Goal: Navigation & Orientation: Go to known website

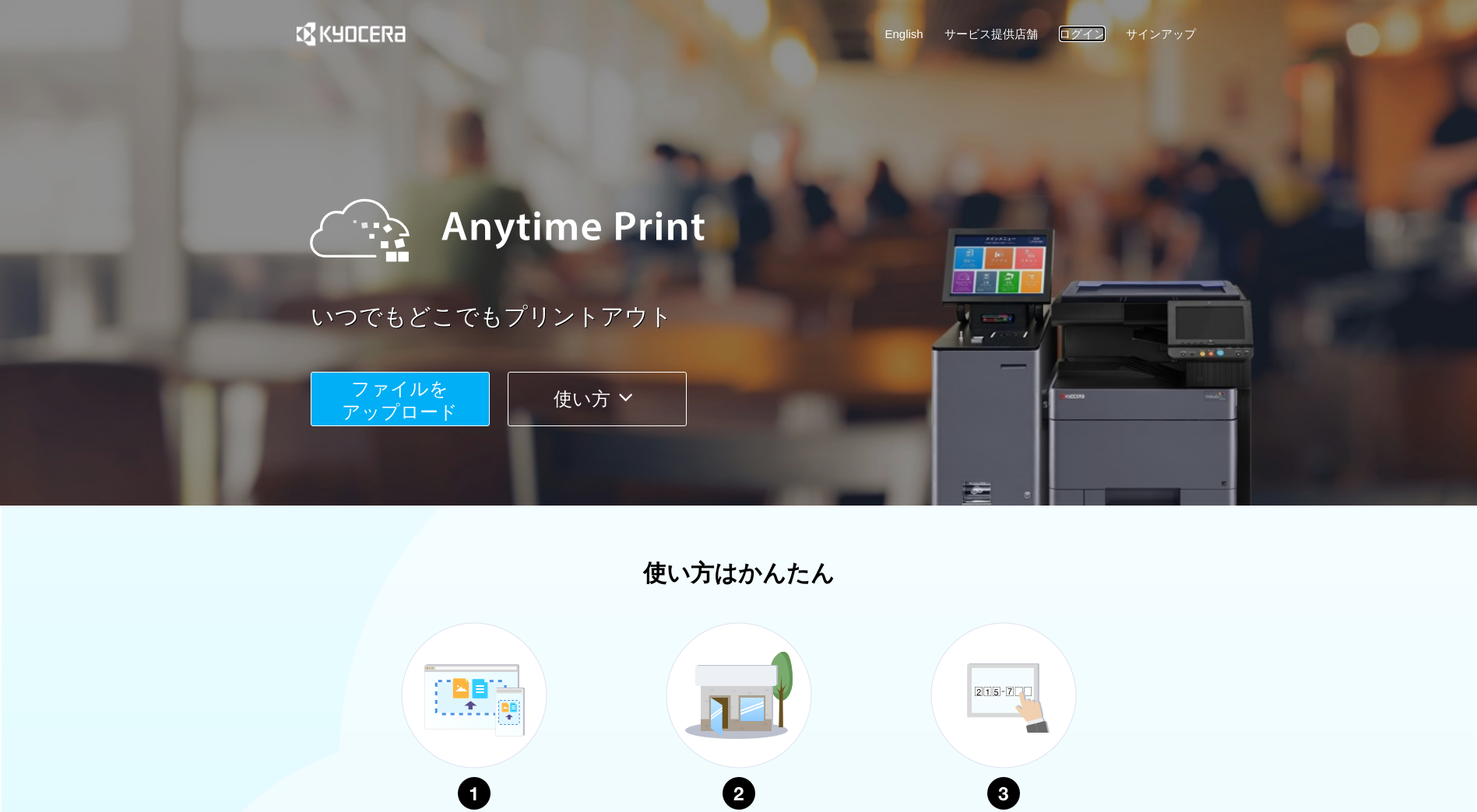
click at [1088, 30] on link "ログイン" at bounding box center [1082, 33] width 47 height 17
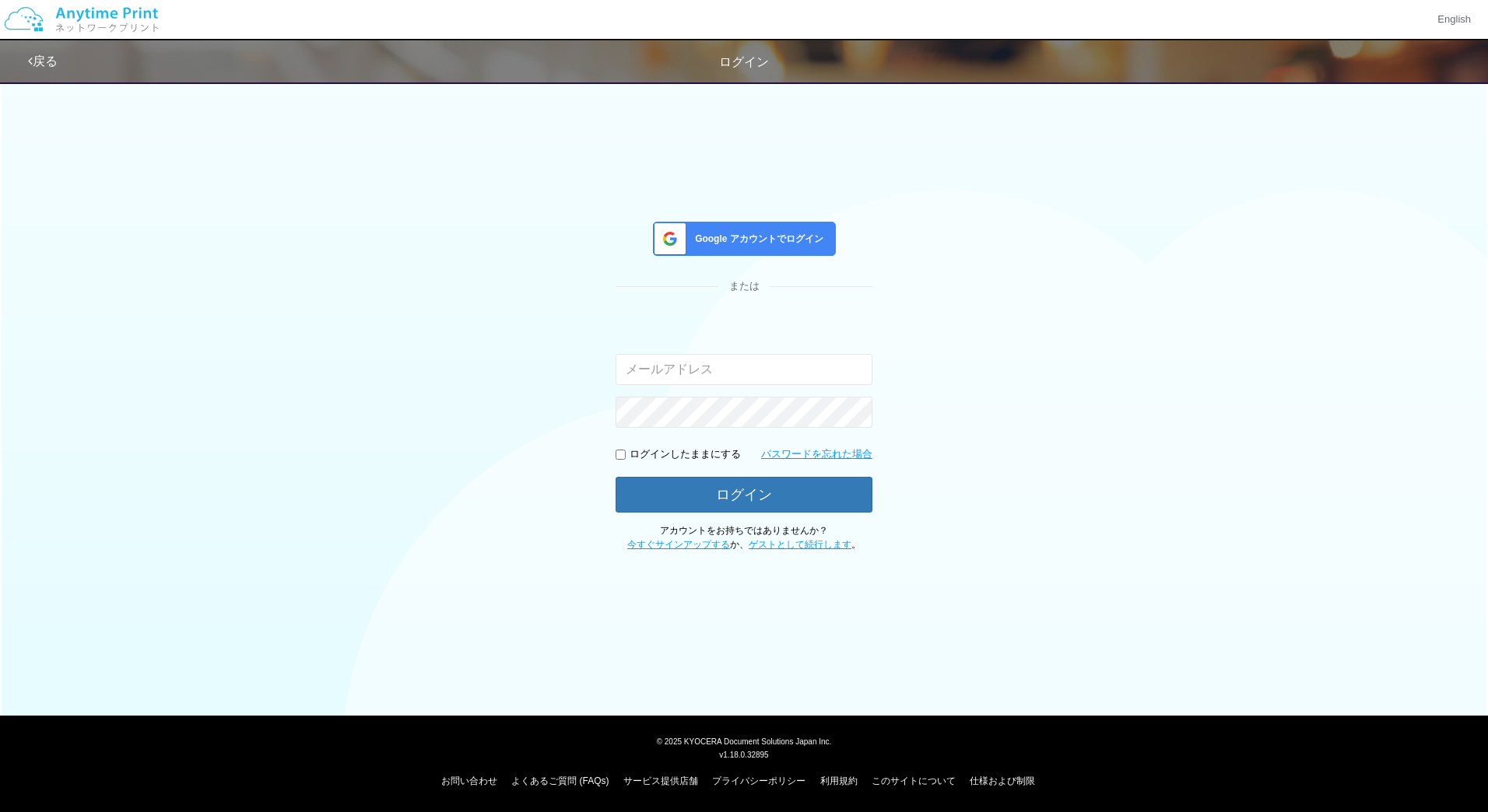
click at [774, 226] on div "Google アカウントでログイン" at bounding box center [745, 238] width 183 height 34
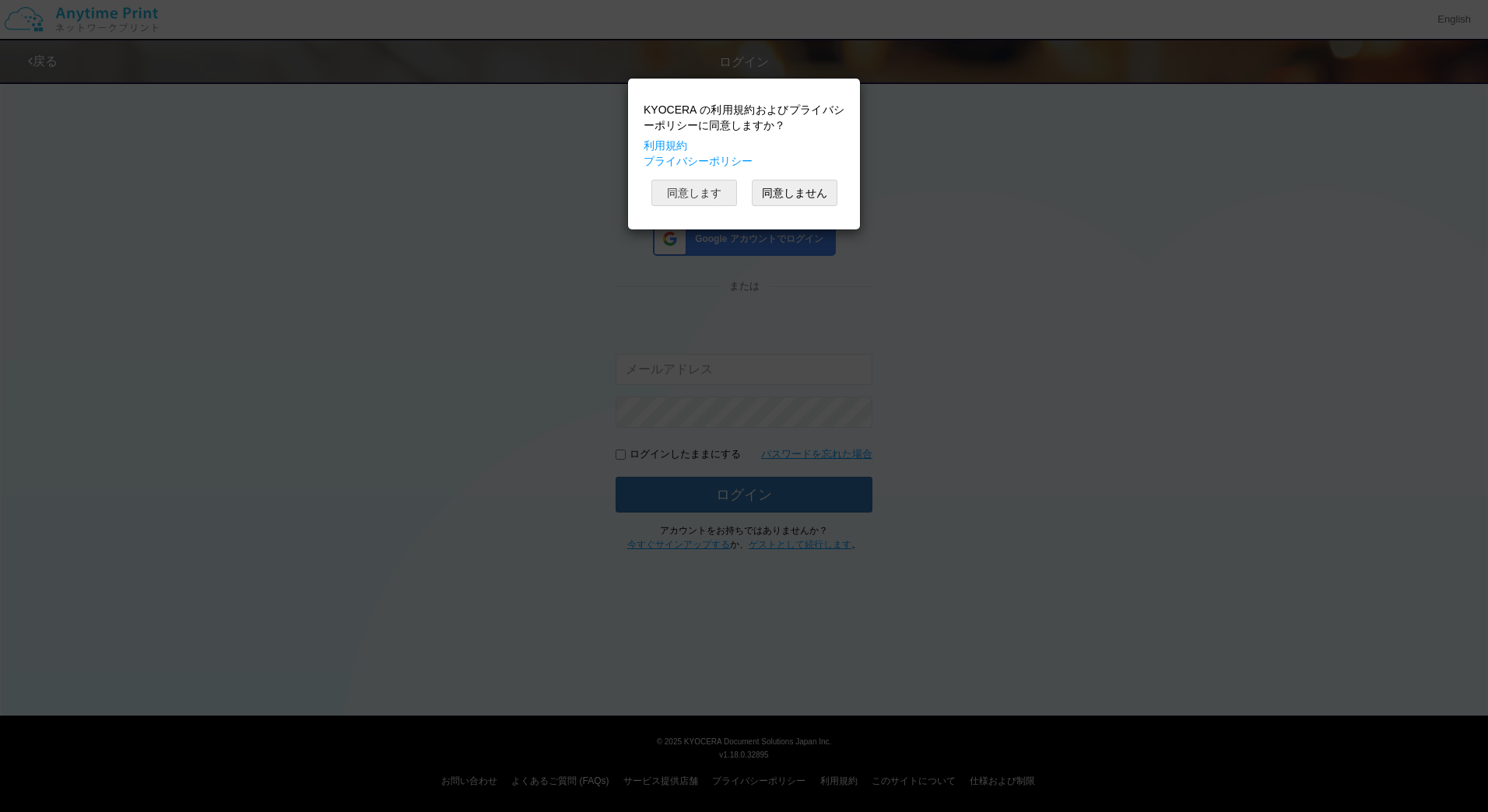
click at [699, 188] on button "同意します" at bounding box center [695, 192] width 86 height 26
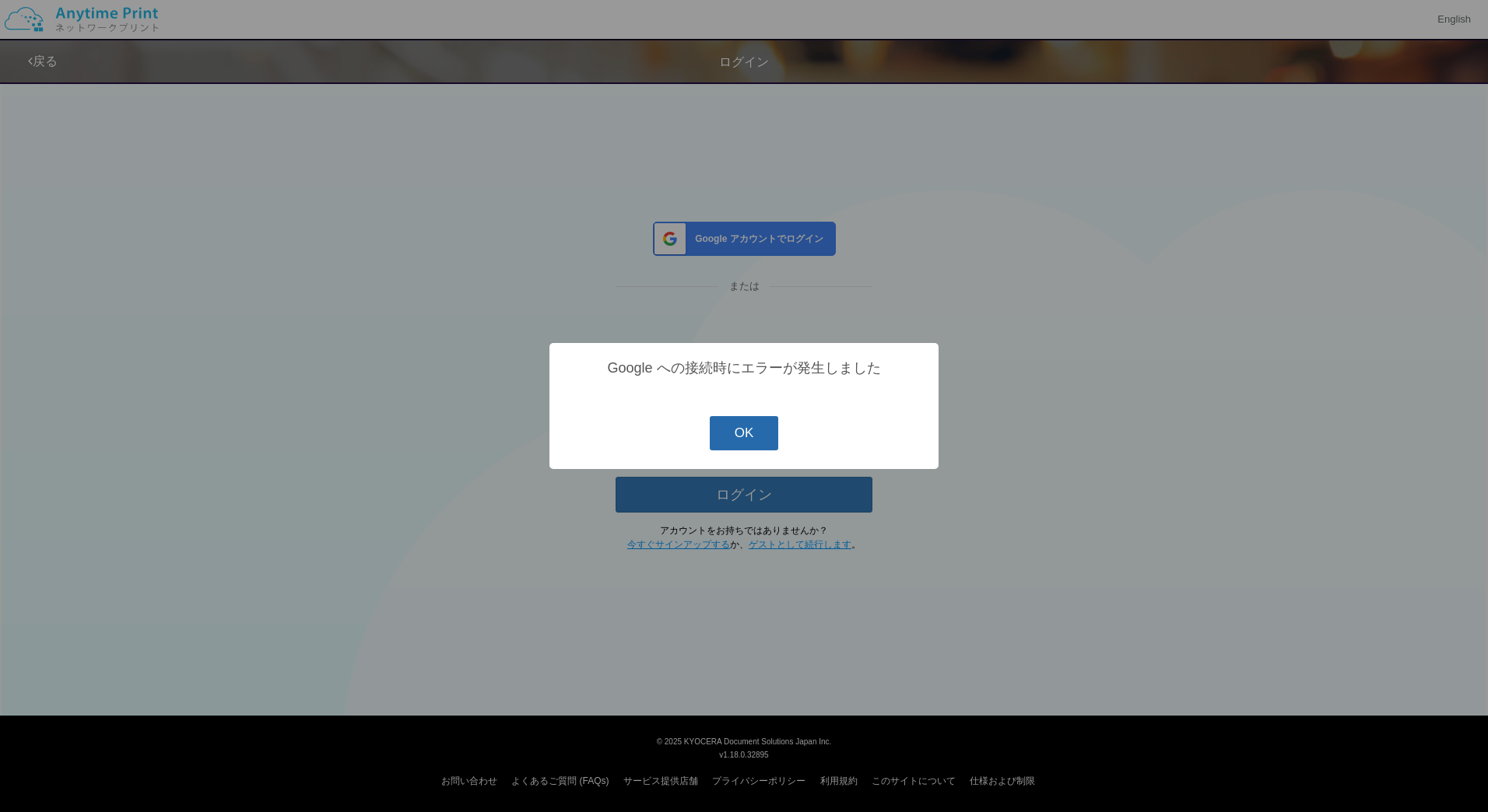
click at [756, 431] on button "OK" at bounding box center [744, 433] width 69 height 34
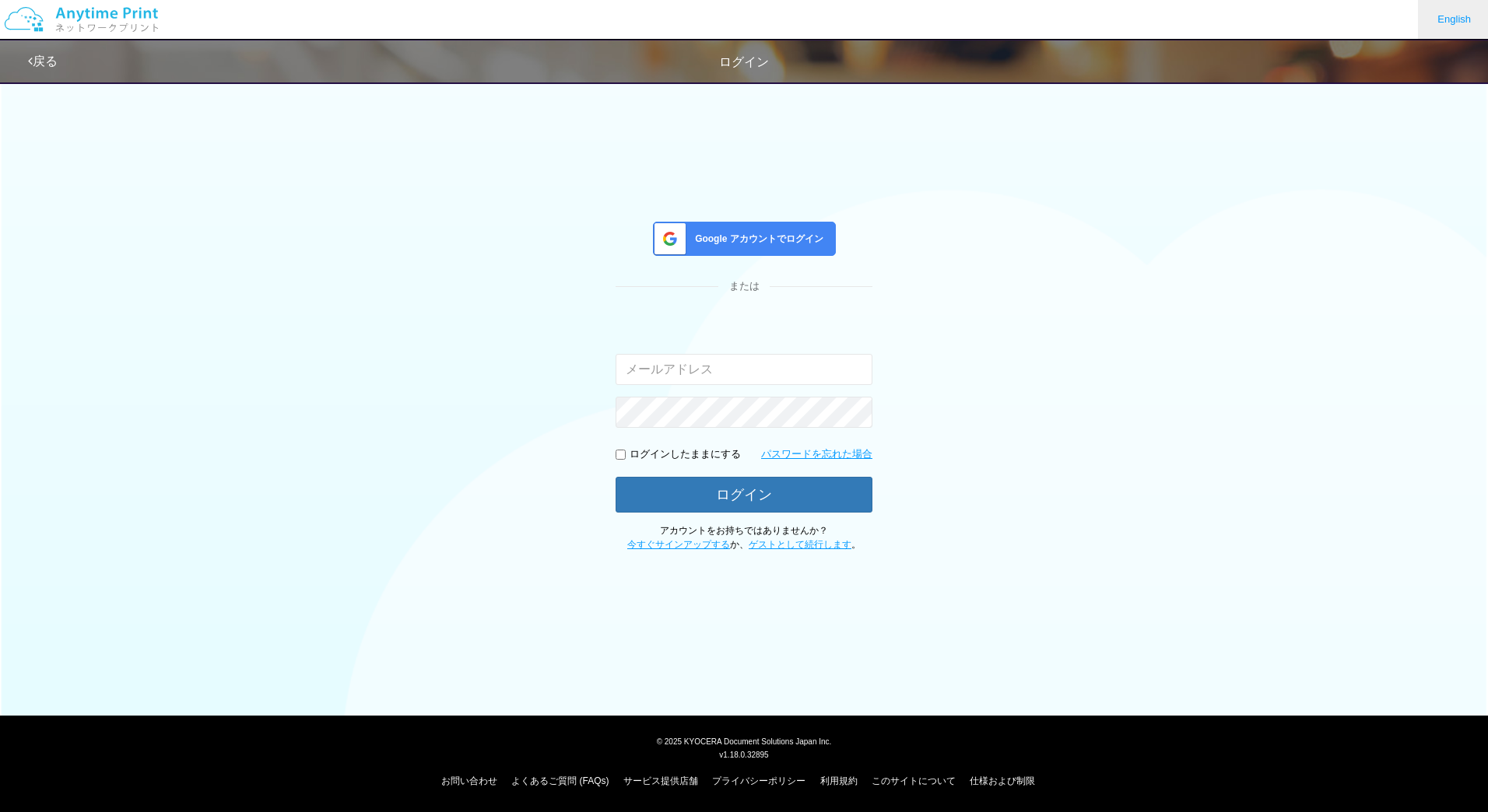
click at [1459, 16] on link "English" at bounding box center [1454, 19] width 72 height 39
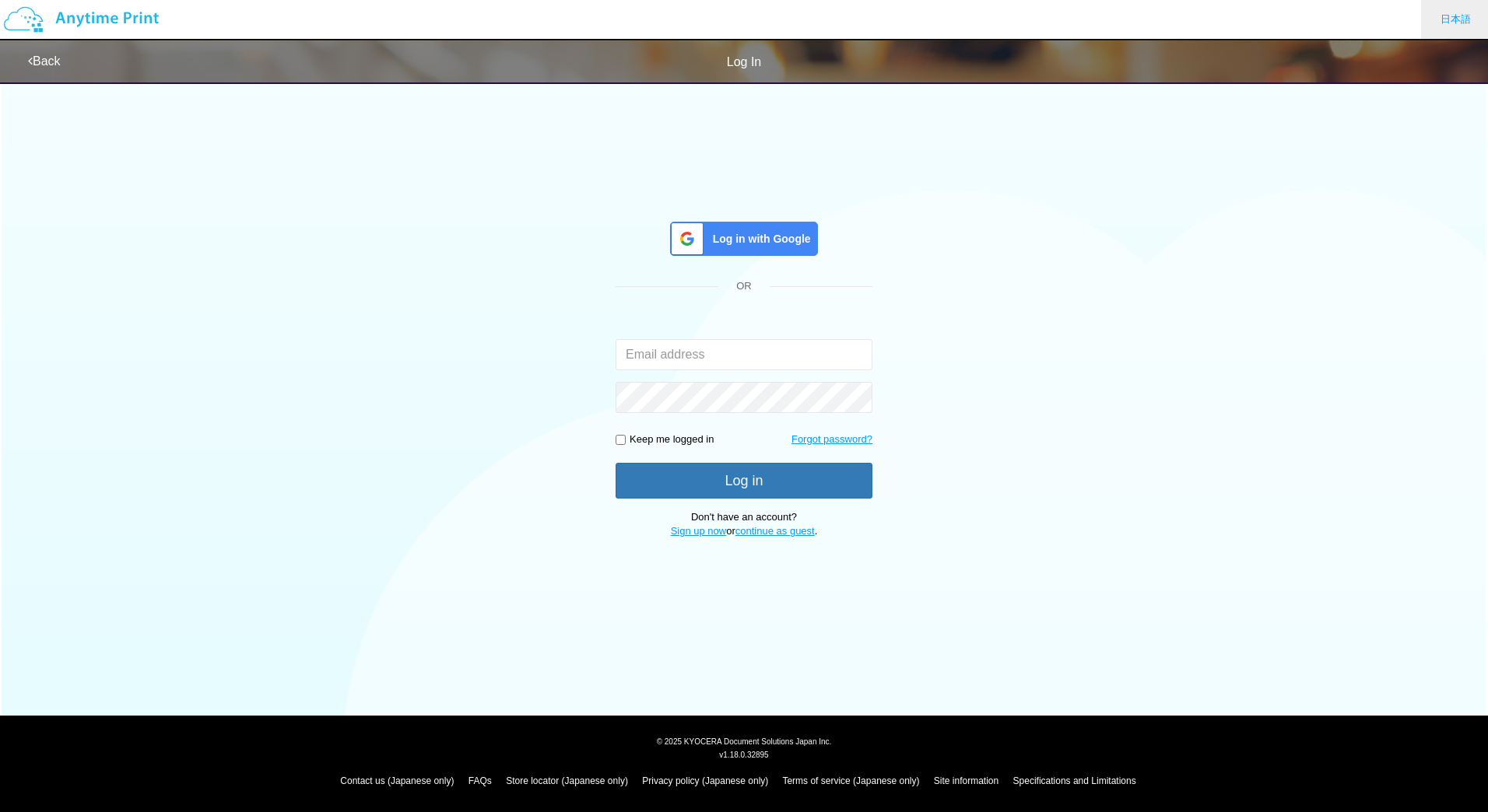
click at [1459, 16] on link "日本語" at bounding box center [1455, 19] width 69 height 39
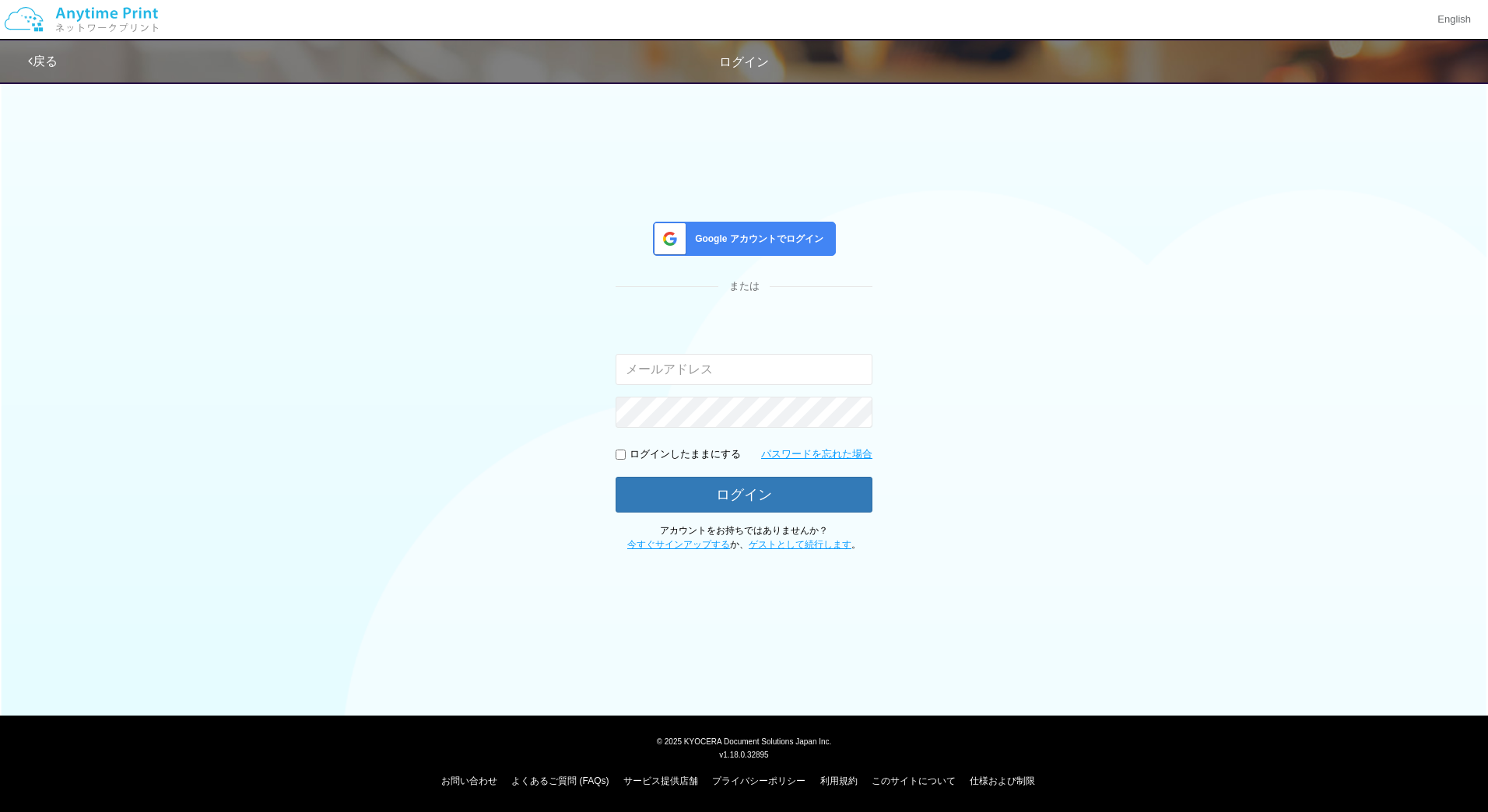
click at [45, 55] on link "戻る" at bounding box center [42, 61] width 29 height 14
